Goal: Navigation & Orientation: Find specific page/section

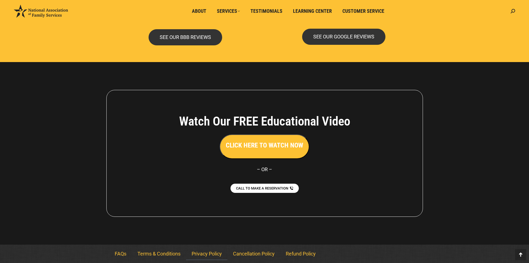
scroll to position [1197, 0]
click at [209, 252] on link "Privacy Policy" at bounding box center [206, 253] width 41 height 13
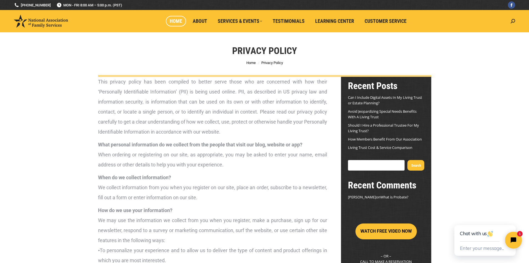
click at [178, 22] on span "Home" at bounding box center [176, 21] width 13 height 6
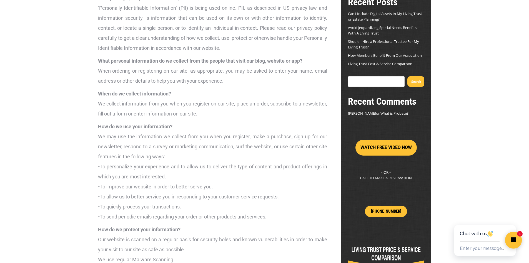
scroll to position [139, 0]
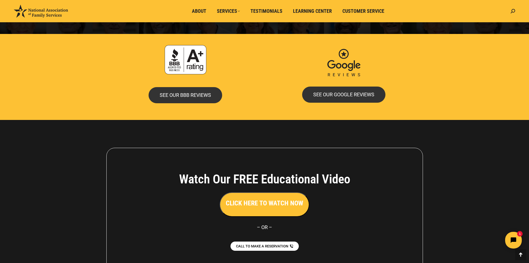
scroll to position [1197, 0]
